Goal: Information Seeking & Learning: Learn about a topic

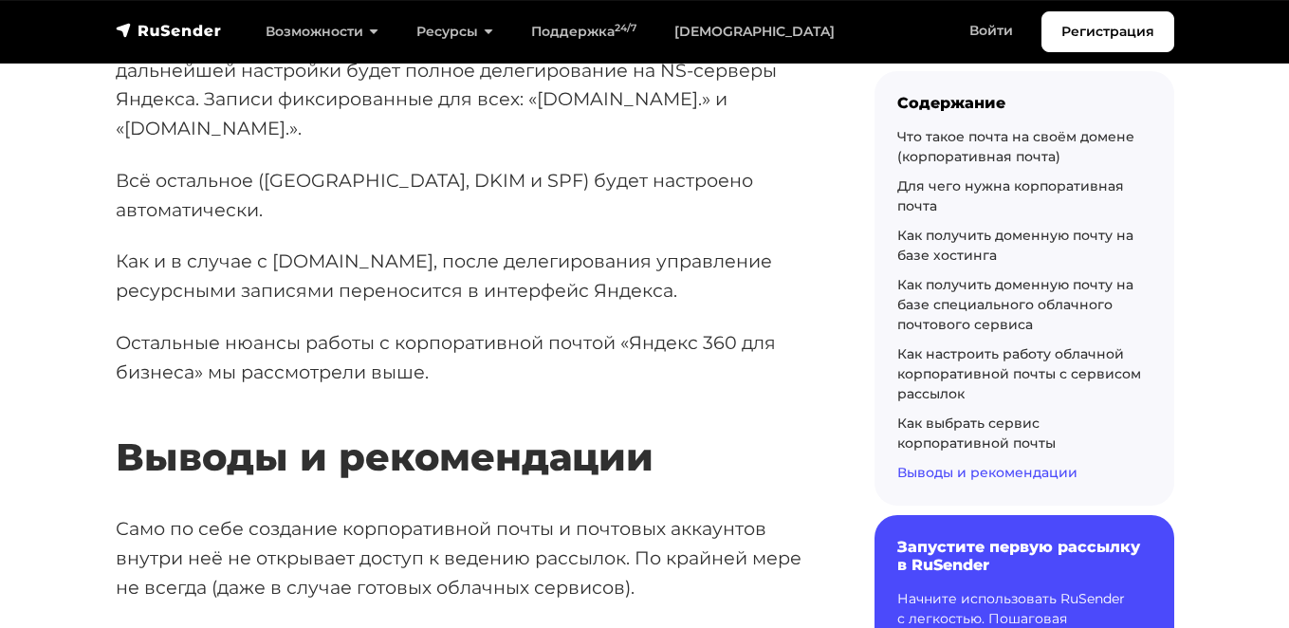
scroll to position [30988, 0]
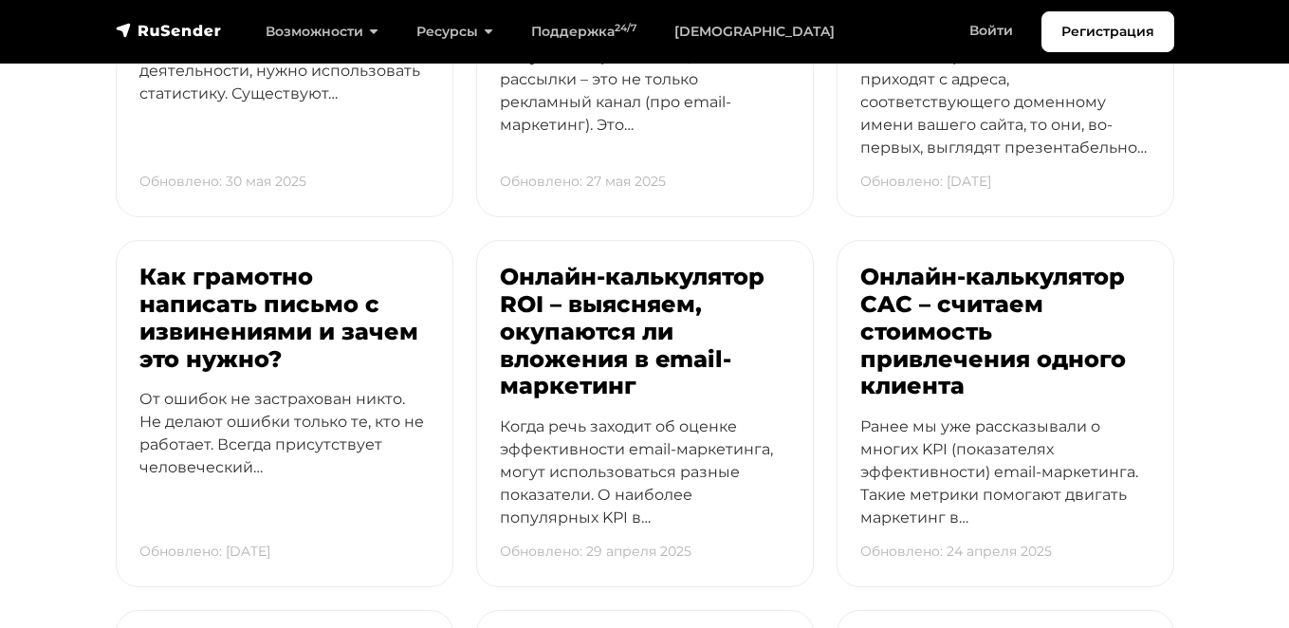
scroll to position [1973, 0]
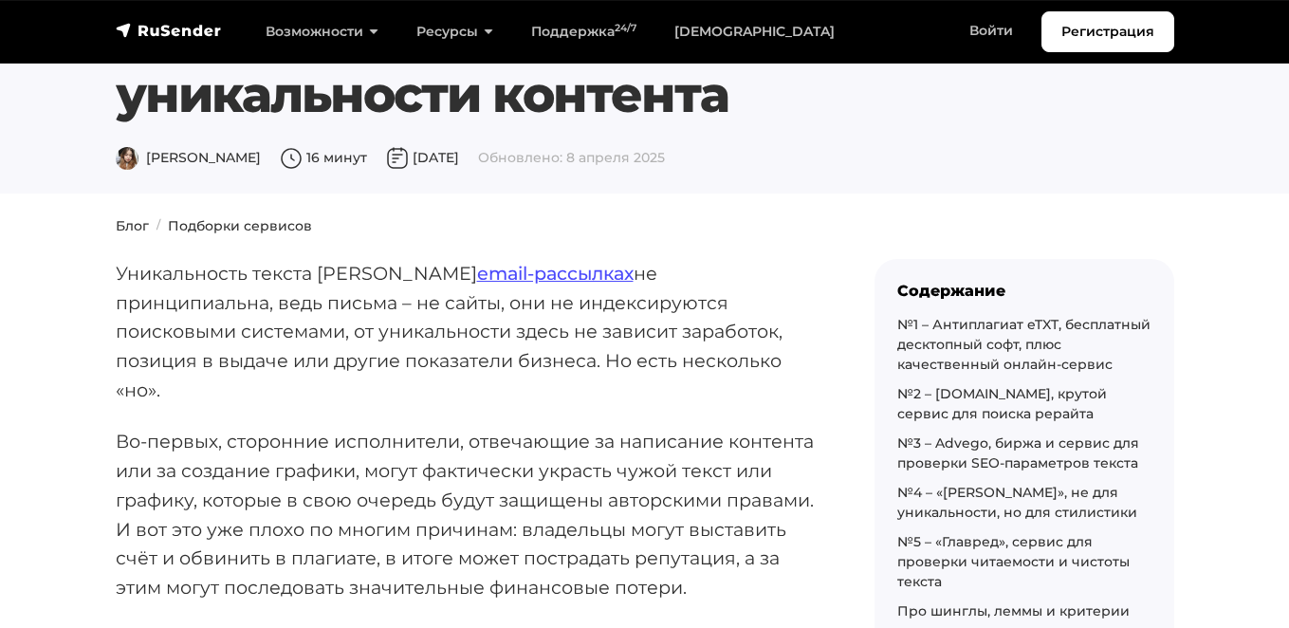
scroll to position [46, 0]
